Goal: Task Accomplishment & Management: Manage account settings

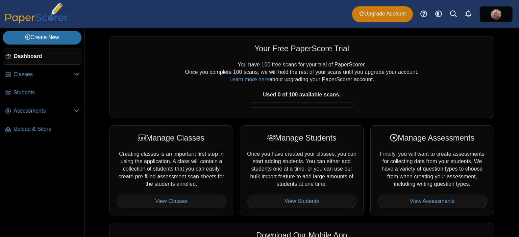
click at [366, 15] on span "Upgrade Account" at bounding box center [382, 13] width 47 height 7
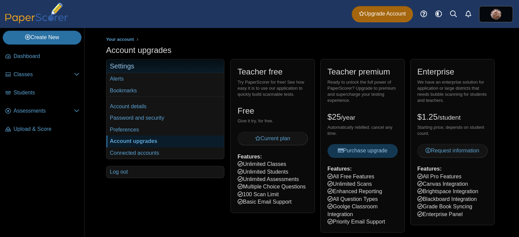
click at [219, 24] on div "Dashboard Classes Archived classes Students Assessments" at bounding box center [259, 14] width 519 height 28
click at [470, 168] on div "Enterprise We have an enterprise solution for application or large districts th…" at bounding box center [452, 142] width 84 height 166
click at [428, 109] on div "Enterprise We have an enterprise solution for application or large districts th…" at bounding box center [452, 142] width 84 height 166
click at [259, 41] on ul "Your account" at bounding box center [301, 39] width 391 height 7
click at [22, 107] on span "Assessments" at bounding box center [44, 110] width 60 height 7
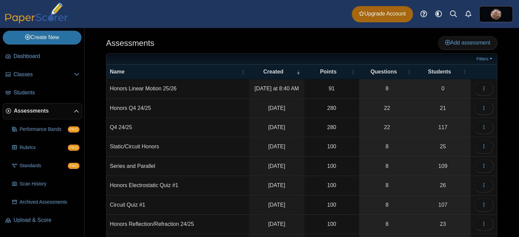
click at [89, 94] on div "Assessments Add assessment 91 8" at bounding box center [301, 132] width 434 height 209
click at [33, 72] on span "Classes" at bounding box center [44, 74] width 60 height 7
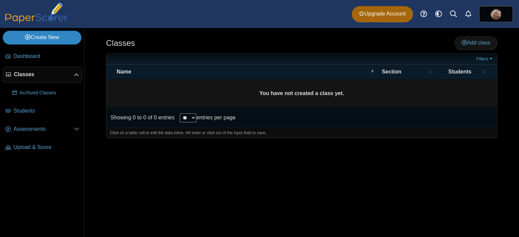
click at [67, 39] on link "Create New" at bounding box center [42, 38] width 79 height 14
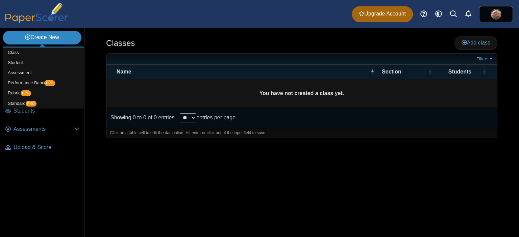
click at [52, 36] on link "Create New" at bounding box center [42, 38] width 79 height 14
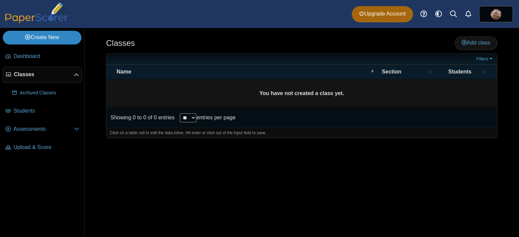
click at [42, 38] on link "Create New" at bounding box center [42, 38] width 79 height 14
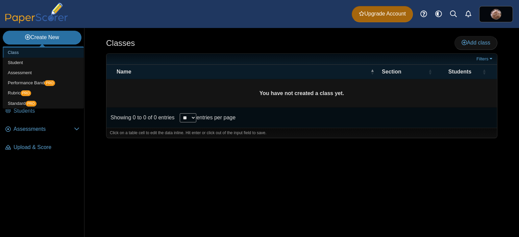
click at [17, 54] on link "Class" at bounding box center [43, 53] width 81 height 10
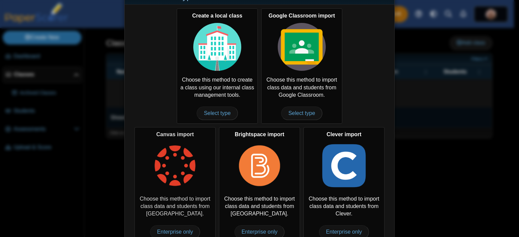
scroll to position [32, 0]
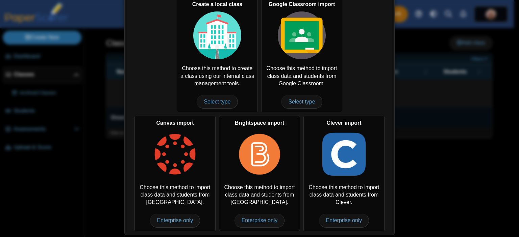
click at [66, 184] on div "Select a class type Create a local class Choose this method to create a class u…" at bounding box center [259, 118] width 519 height 237
